Goal: Book appointment/travel/reservation

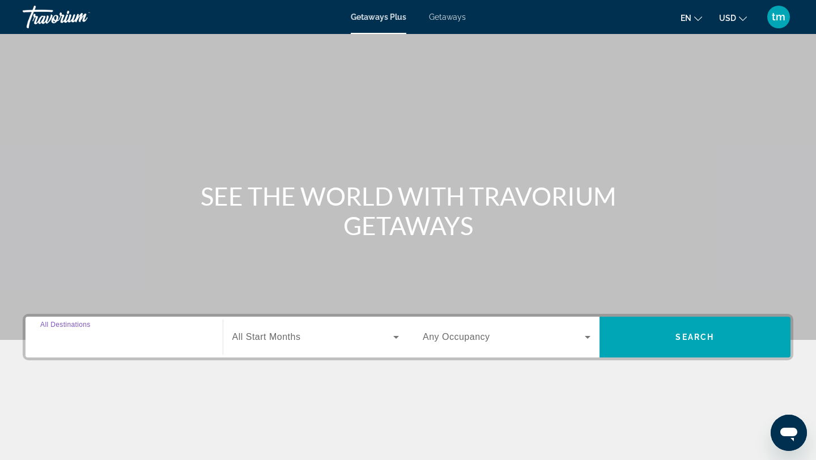
click at [79, 343] on input "Destination All Destinations" at bounding box center [124, 338] width 168 height 14
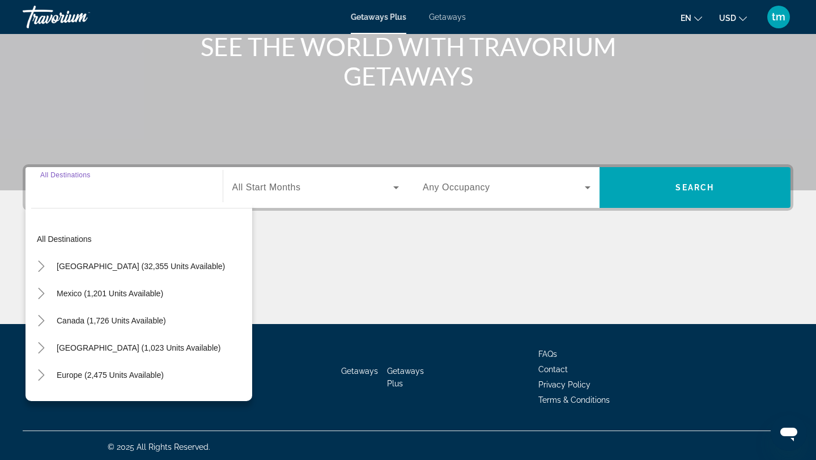
scroll to position [152, 0]
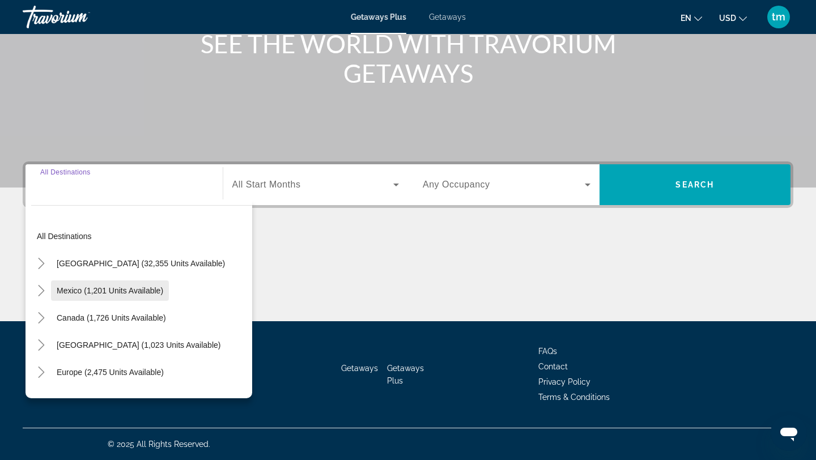
click at [86, 294] on span "Mexico (1,201 units available)" at bounding box center [110, 290] width 107 height 9
type input "**********"
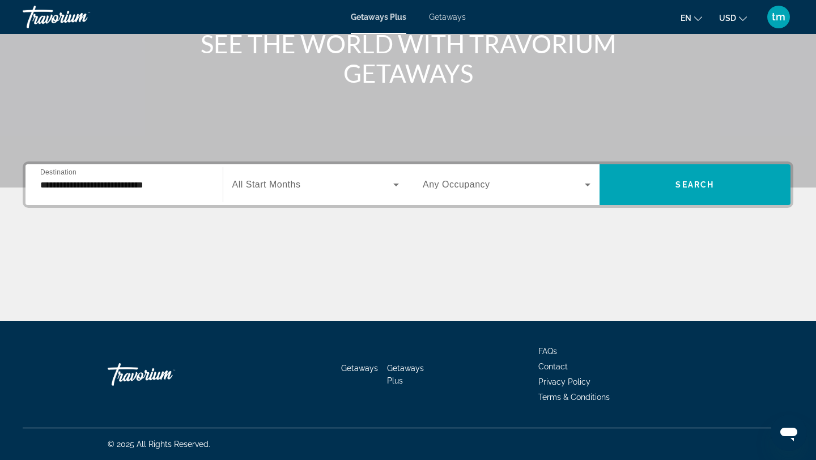
click at [278, 188] on span "All Start Months" at bounding box center [266, 185] width 69 height 10
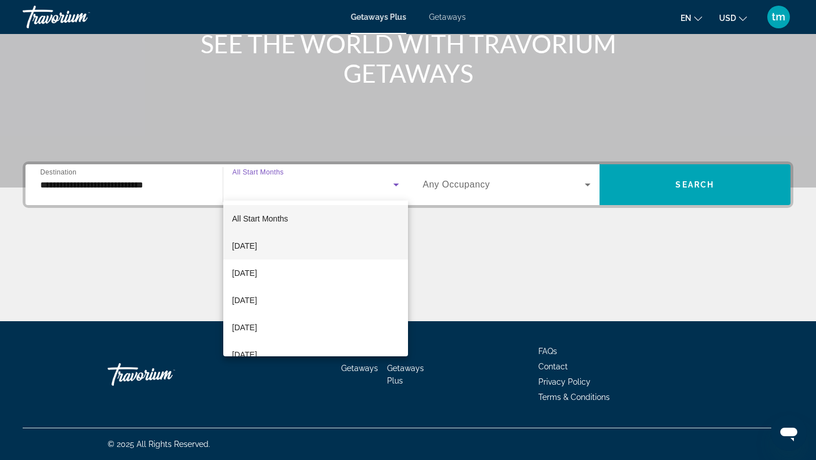
click at [254, 248] on span "[DATE]" at bounding box center [244, 246] width 25 height 14
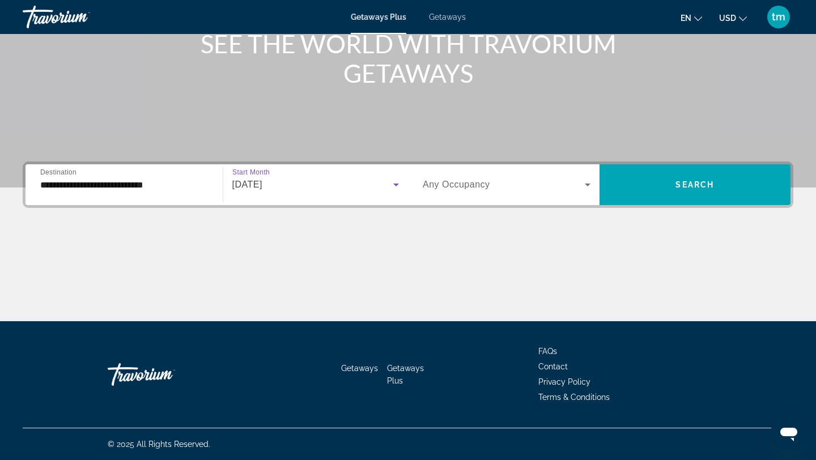
click at [470, 188] on span "Any Occupancy" at bounding box center [456, 185] width 67 height 10
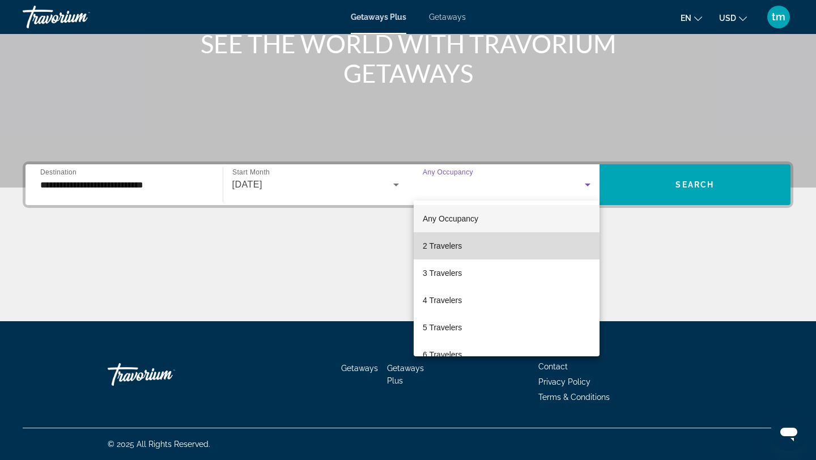
click at [445, 248] on span "2 Travelers" at bounding box center [442, 246] width 39 height 14
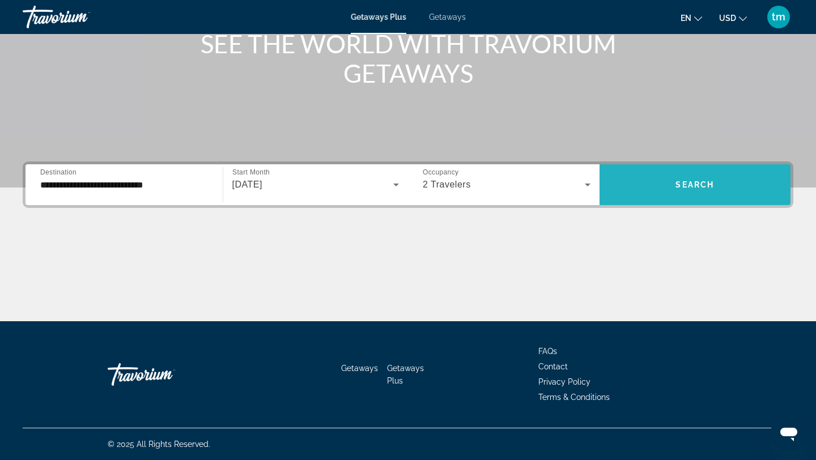
click at [718, 167] on span "Search widget" at bounding box center [696, 184] width 192 height 41
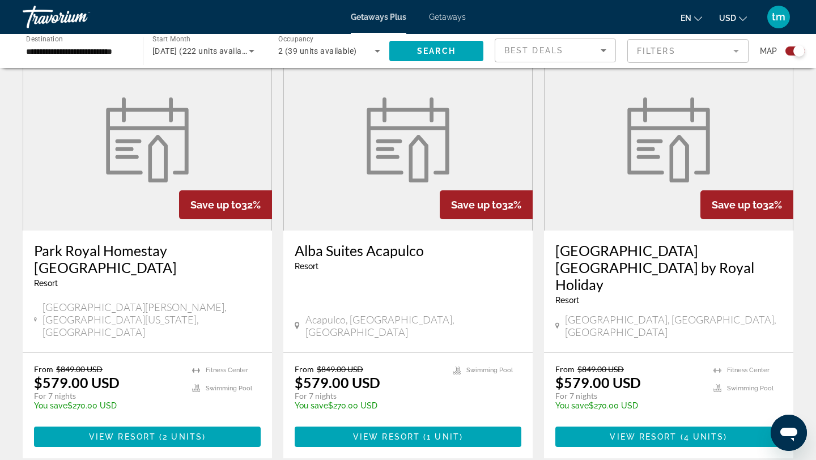
scroll to position [413, 0]
